Goal: Transaction & Acquisition: Purchase product/service

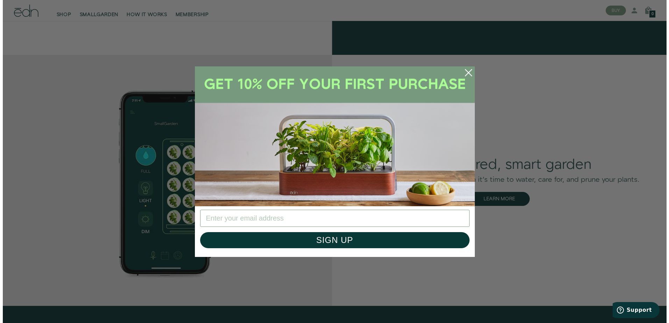
scroll to position [1156, 0]
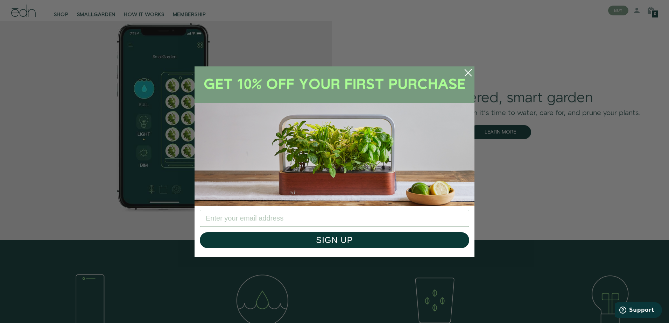
click at [467, 71] on circle "Close dialog" at bounding box center [467, 72] width 15 height 15
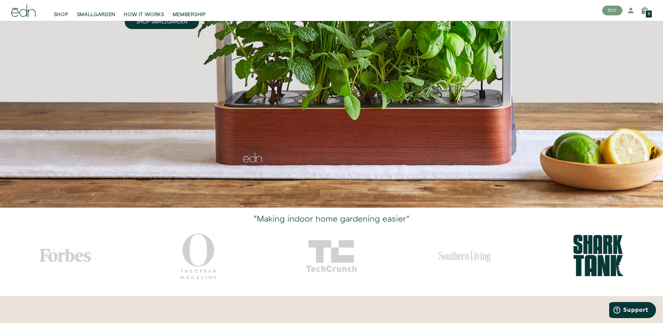
scroll to position [0, 0]
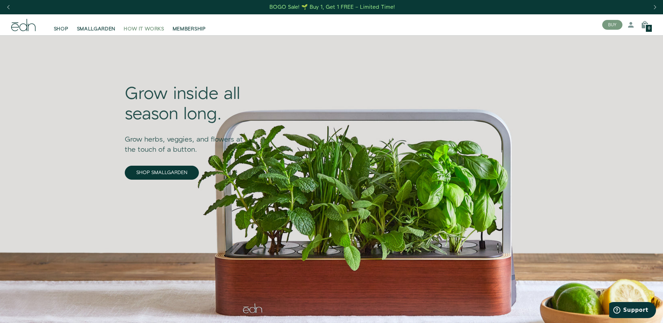
click at [156, 28] on span "HOW IT WORKS" at bounding box center [144, 29] width 40 height 7
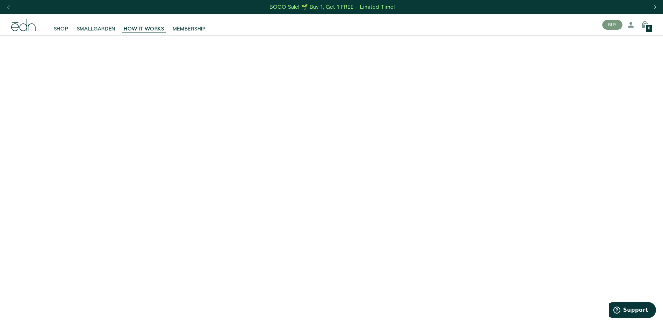
scroll to position [35, 0]
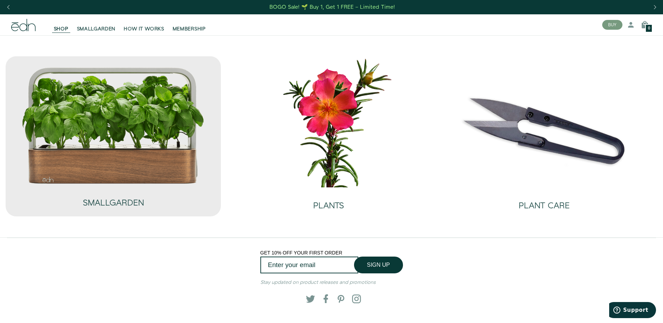
click at [145, 173] on img at bounding box center [113, 125] width 184 height 118
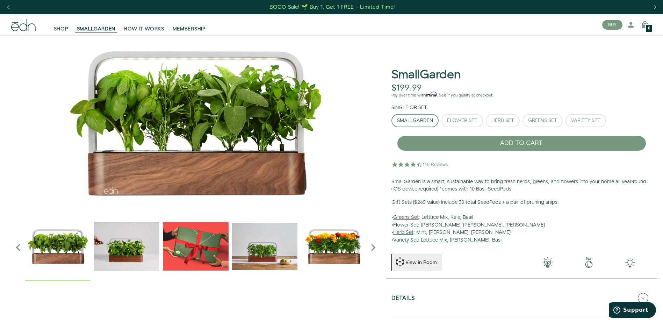
click at [201, 245] on img "3 / 6" at bounding box center [195, 246] width 65 height 65
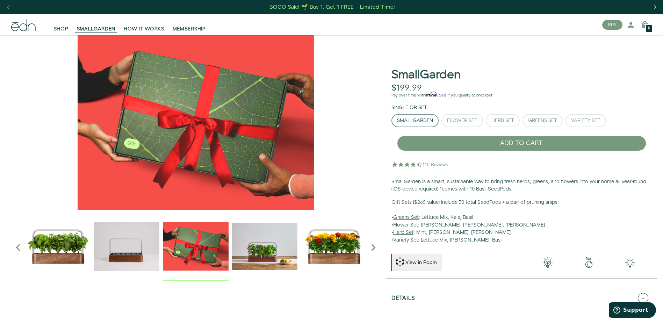
click at [254, 247] on img "4 / 6" at bounding box center [264, 246] width 65 height 65
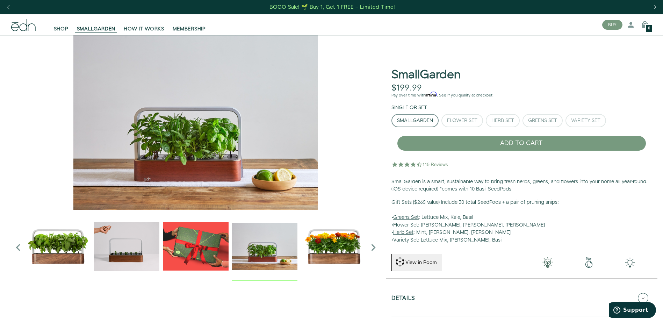
click at [322, 240] on img "5 / 6" at bounding box center [333, 246] width 65 height 65
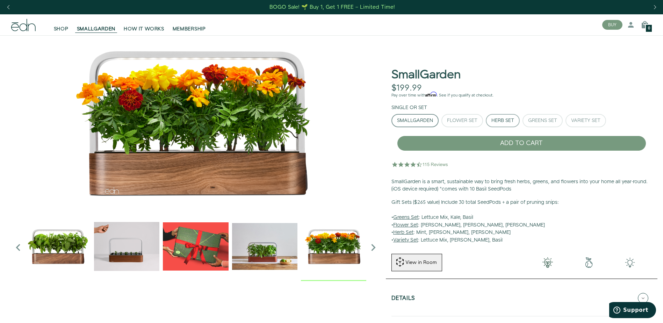
click at [505, 122] on div "Herb Set" at bounding box center [503, 120] width 23 height 5
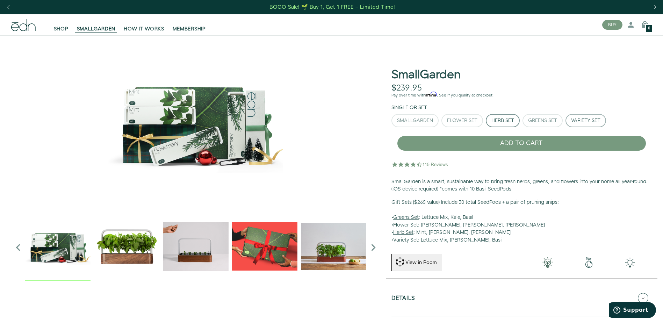
click at [596, 118] on div "Variety Set" at bounding box center [585, 120] width 29 height 5
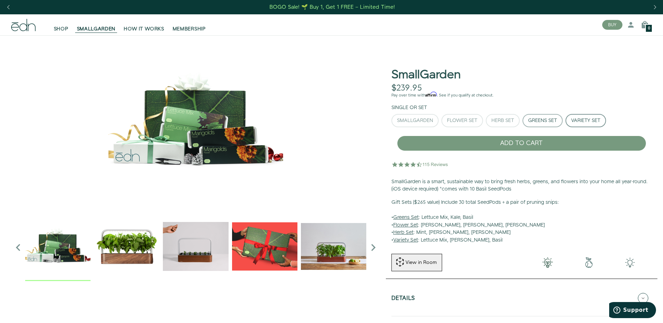
click at [543, 118] on div "Greens Set" at bounding box center [542, 120] width 29 height 5
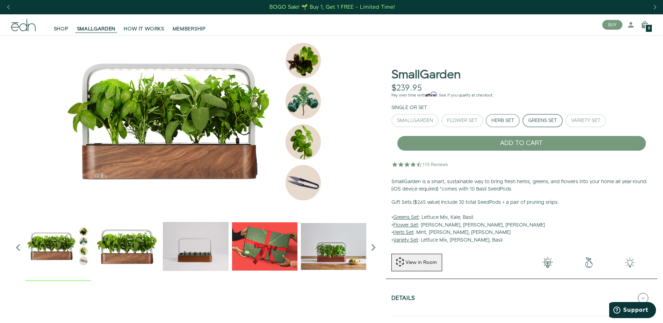
click at [508, 122] on div "Herb Set" at bounding box center [503, 120] width 23 height 5
